Goal: Information Seeking & Learning: Learn about a topic

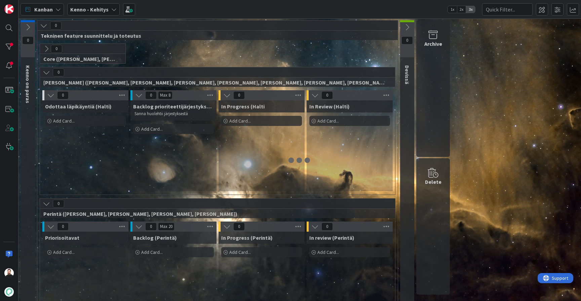
click at [111, 8] on icon at bounding box center [113, 9] width 5 height 5
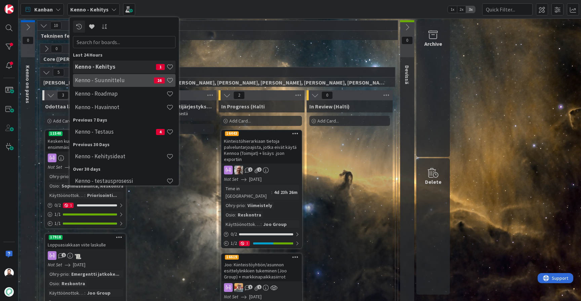
click at [117, 78] on h4 "Kenno - Suunnittelu" at bounding box center [114, 80] width 79 height 7
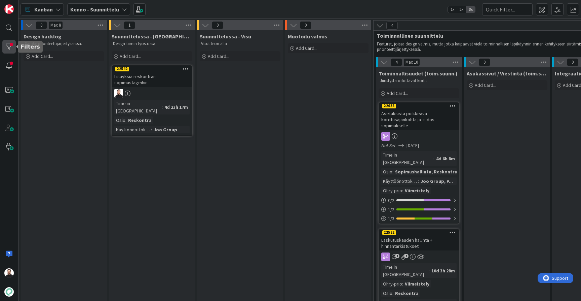
click at [7, 44] on div at bounding box center [8, 46] width 13 height 13
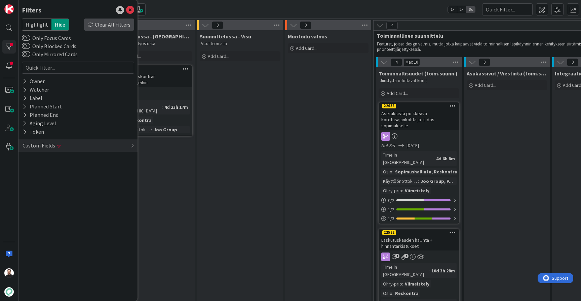
click at [104, 26] on div "Clear All Filters" at bounding box center [109, 25] width 50 height 12
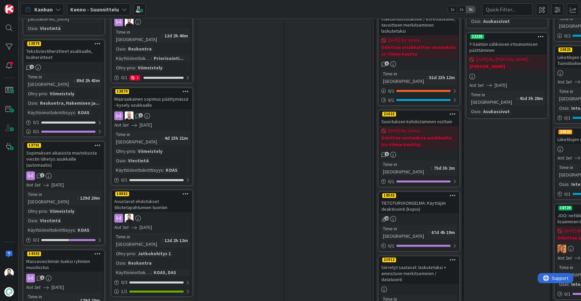
scroll to position [603, 0]
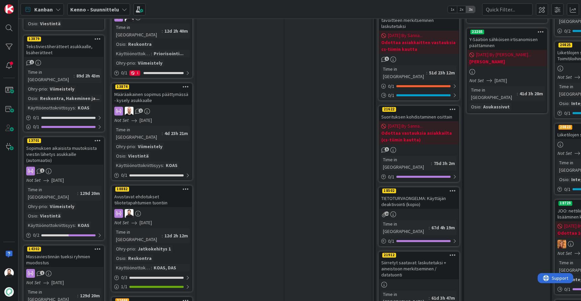
click at [134, 192] on div "Avustavat ehdotukset tiliotetapahtumien tuontiin" at bounding box center [151, 199] width 79 height 15
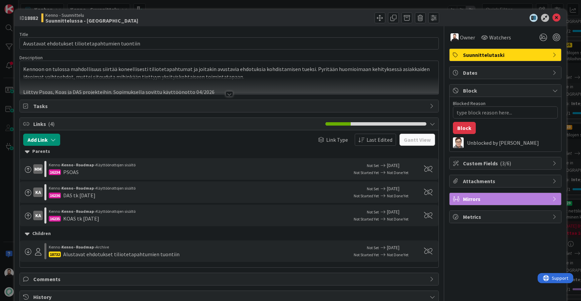
click at [230, 93] on div at bounding box center [229, 93] width 7 height 5
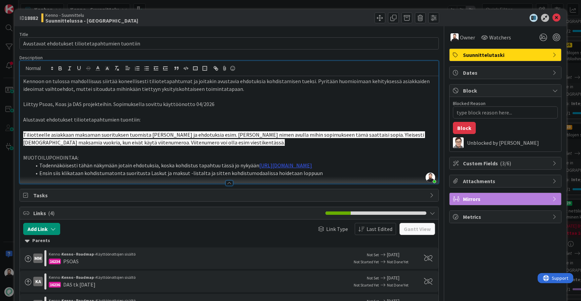
type textarea "x"
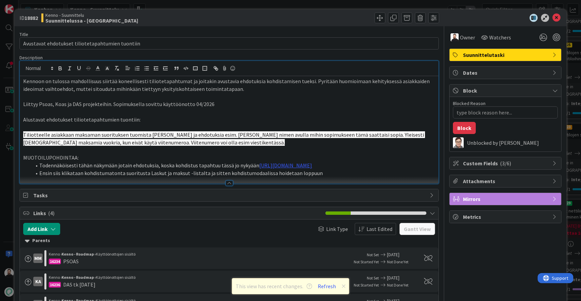
click at [6, 191] on div "ID 18882 Kenno - Suunnittelu Suunnittelussa - Rautalangat Title 48 / 128 Avusta…" at bounding box center [290, 150] width 581 height 301
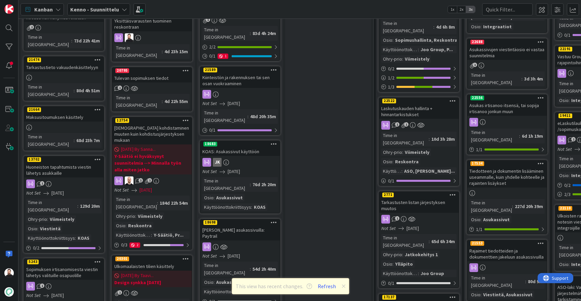
scroll to position [132, 0]
click at [155, 123] on div "[DEMOGRAPHIC_DATA] kohdistaminen muuten kuin kohdistusjärjestyksen mukaan" at bounding box center [151, 133] width 79 height 21
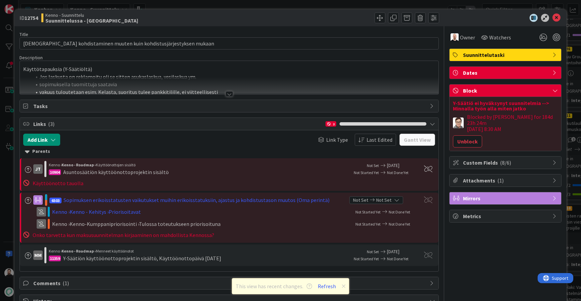
click at [230, 93] on div at bounding box center [229, 93] width 7 height 5
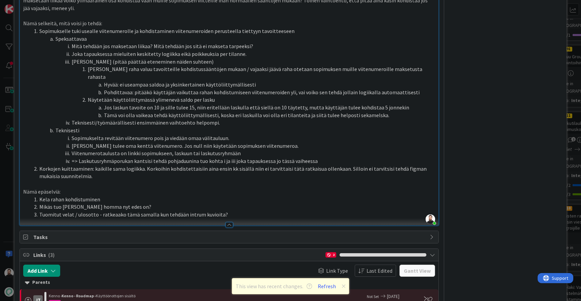
scroll to position [655, 0]
